Goal: Task Accomplishment & Management: Manage account settings

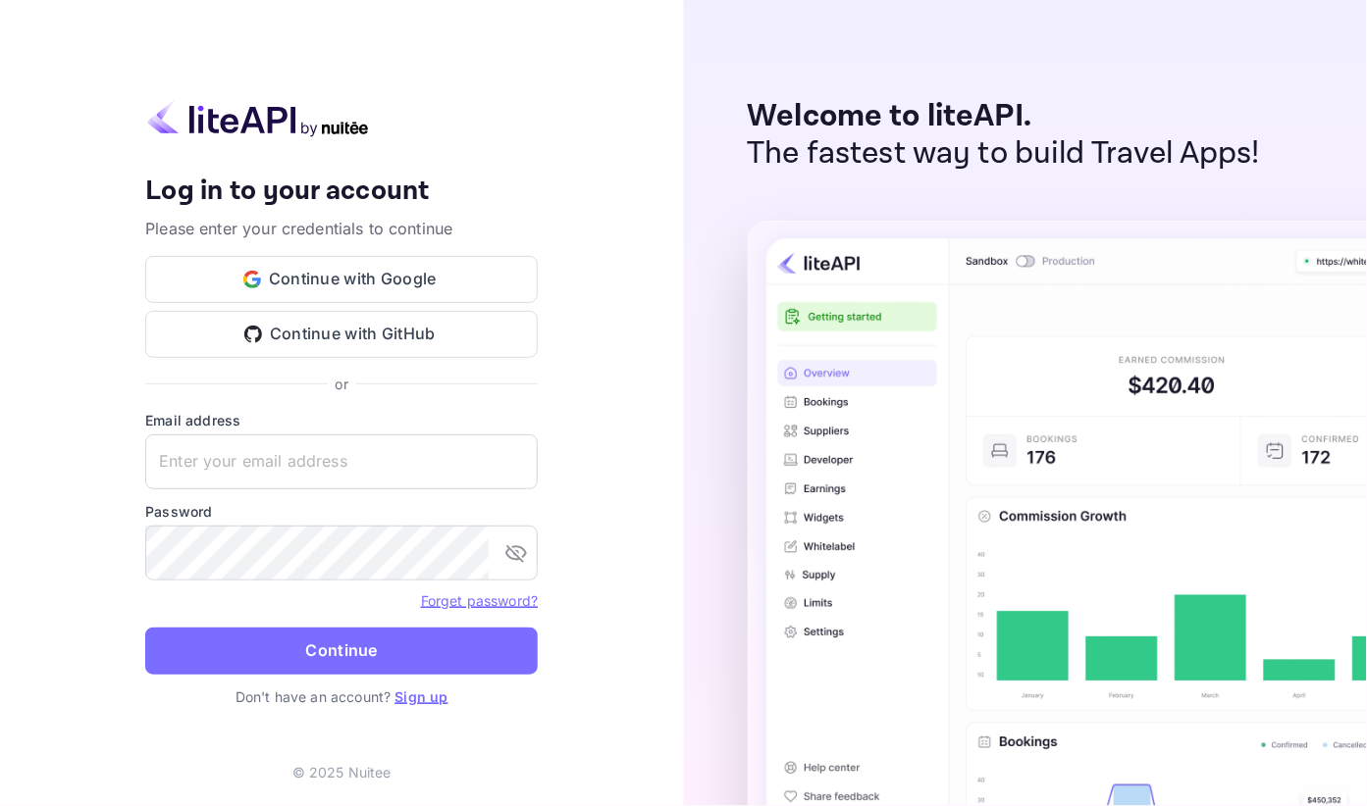
type input "[EMAIL_ADDRESS][DOMAIN_NAME]"
click at [726, 452] on div "Welcome to liteAPI. The fastest way to build Travel Apps!" at bounding box center [1026, 403] width 684 height 806
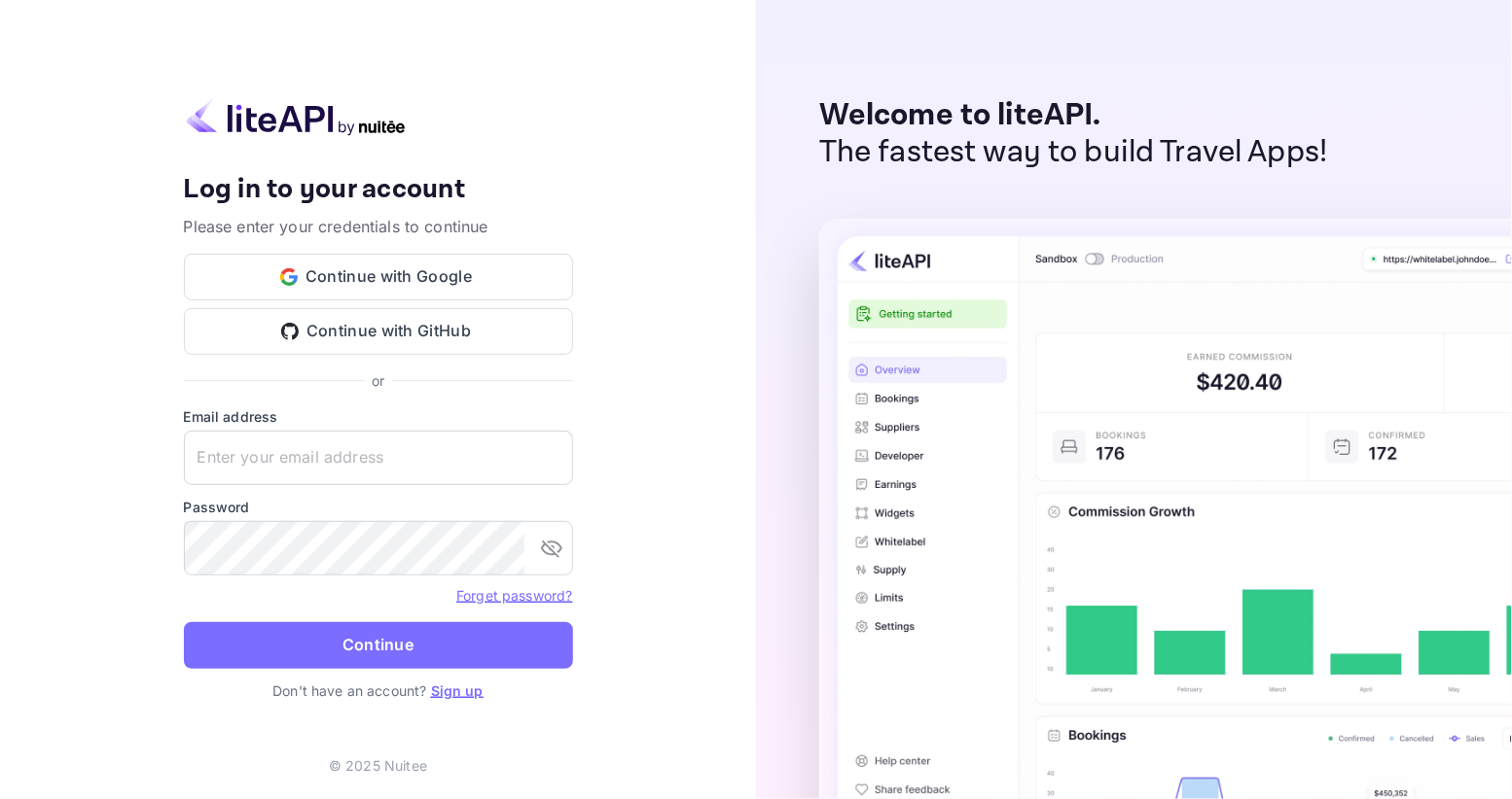
type input "[EMAIL_ADDRESS][DOMAIN_NAME]"
click at [685, 340] on div "Your account has been created successfully, a confirmation link has been sent t…" at bounding box center [378, 400] width 756 height 799
